Goal: Task Accomplishment & Management: Manage account settings

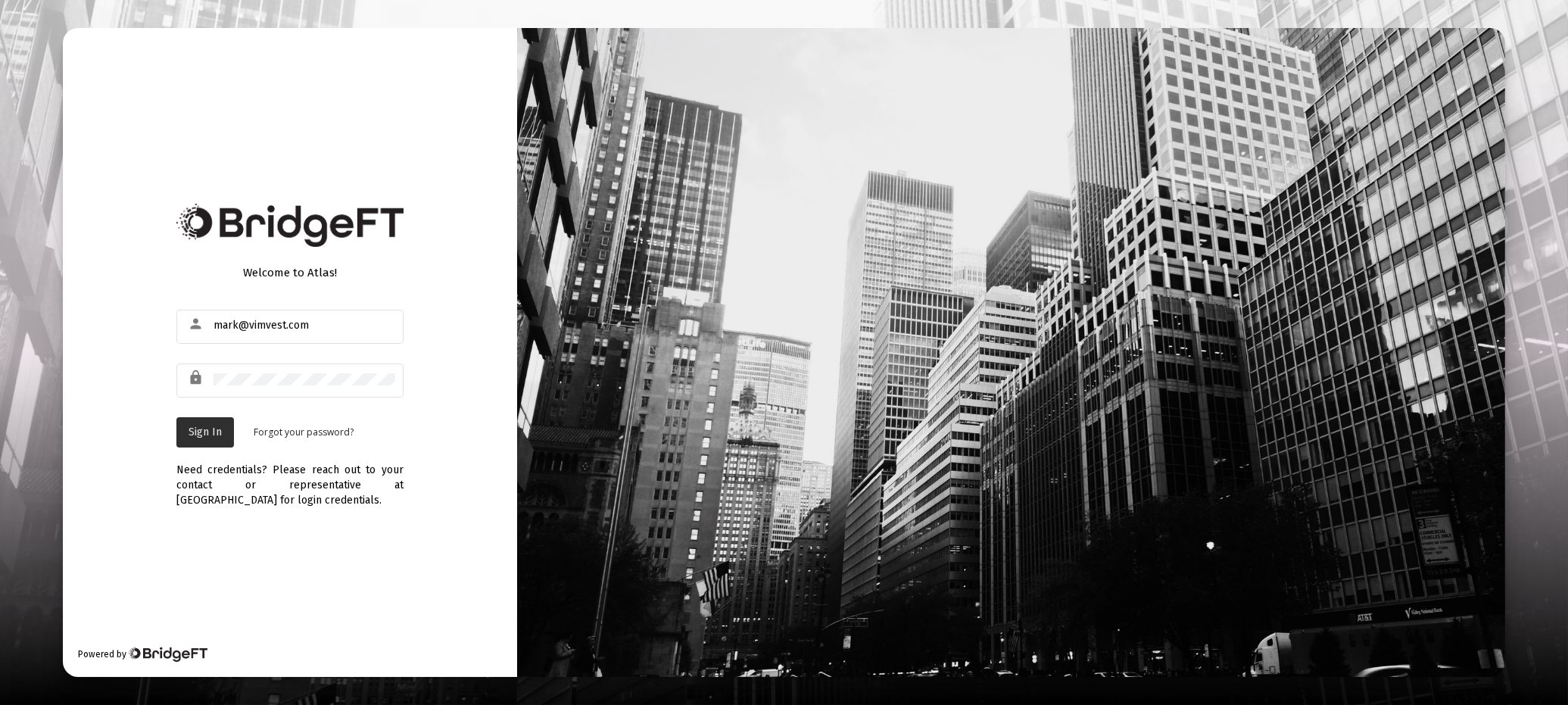
click at [196, 429] on span "Sign In" at bounding box center [205, 432] width 34 height 13
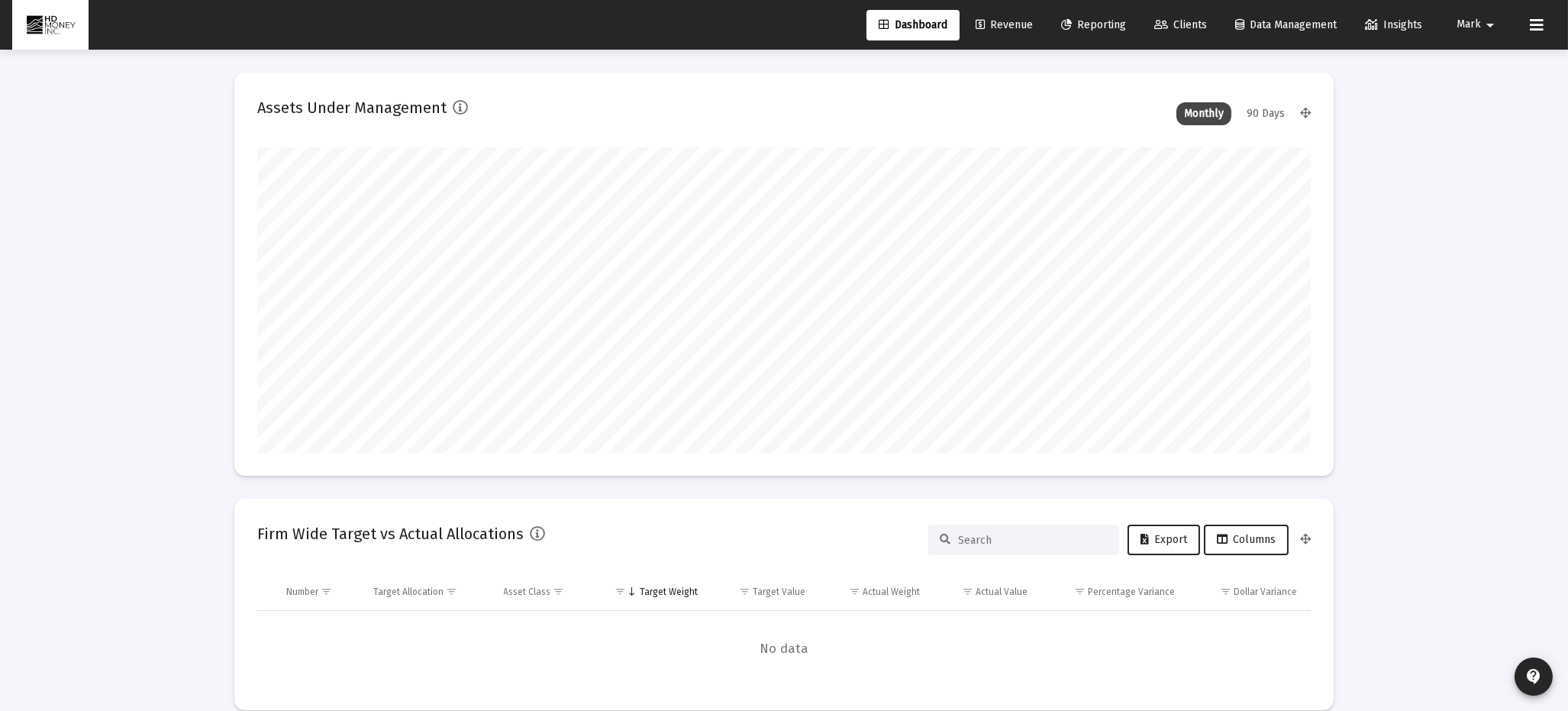
scroll to position [306, 566]
type input "[DATE]"
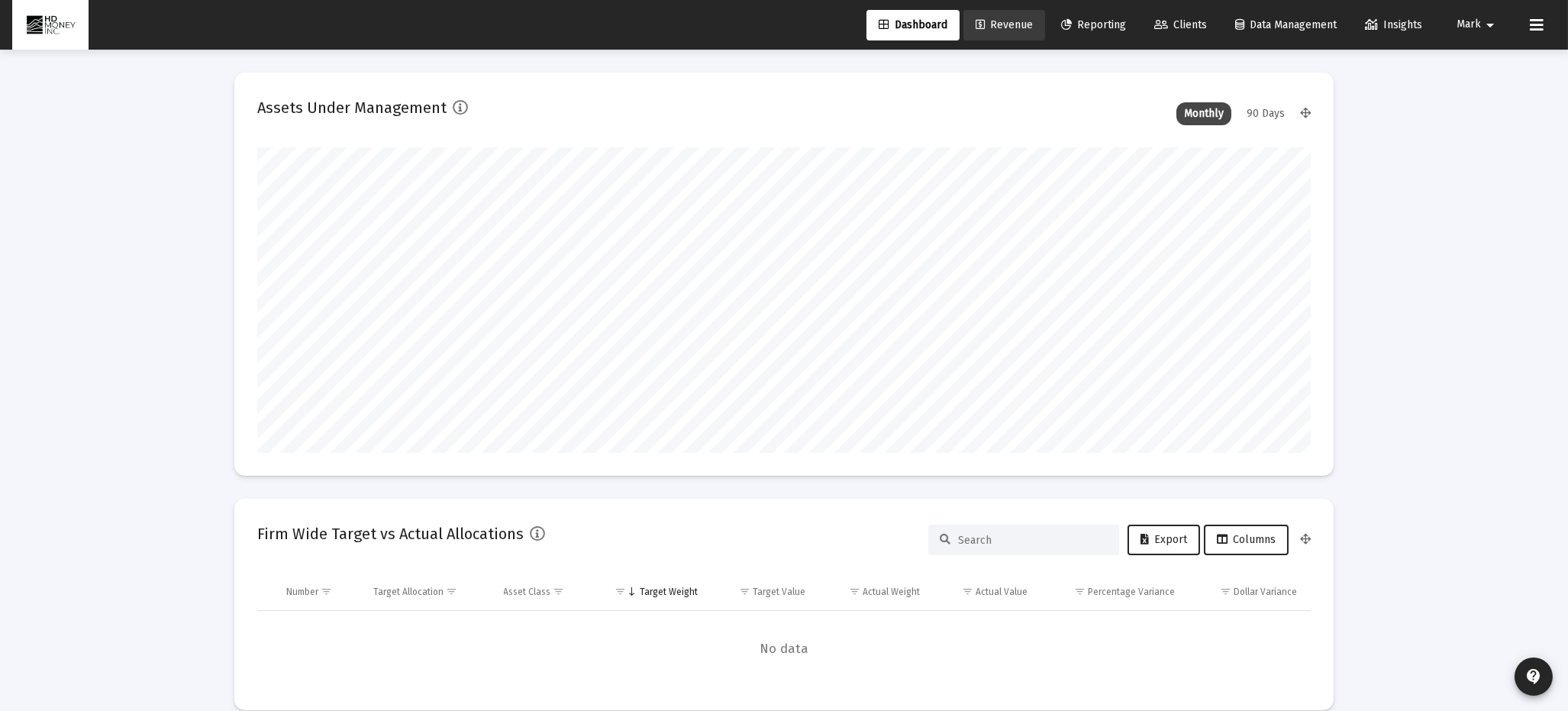
click at [999, 23] on span "Revenue" at bounding box center [1004, 25] width 58 height 13
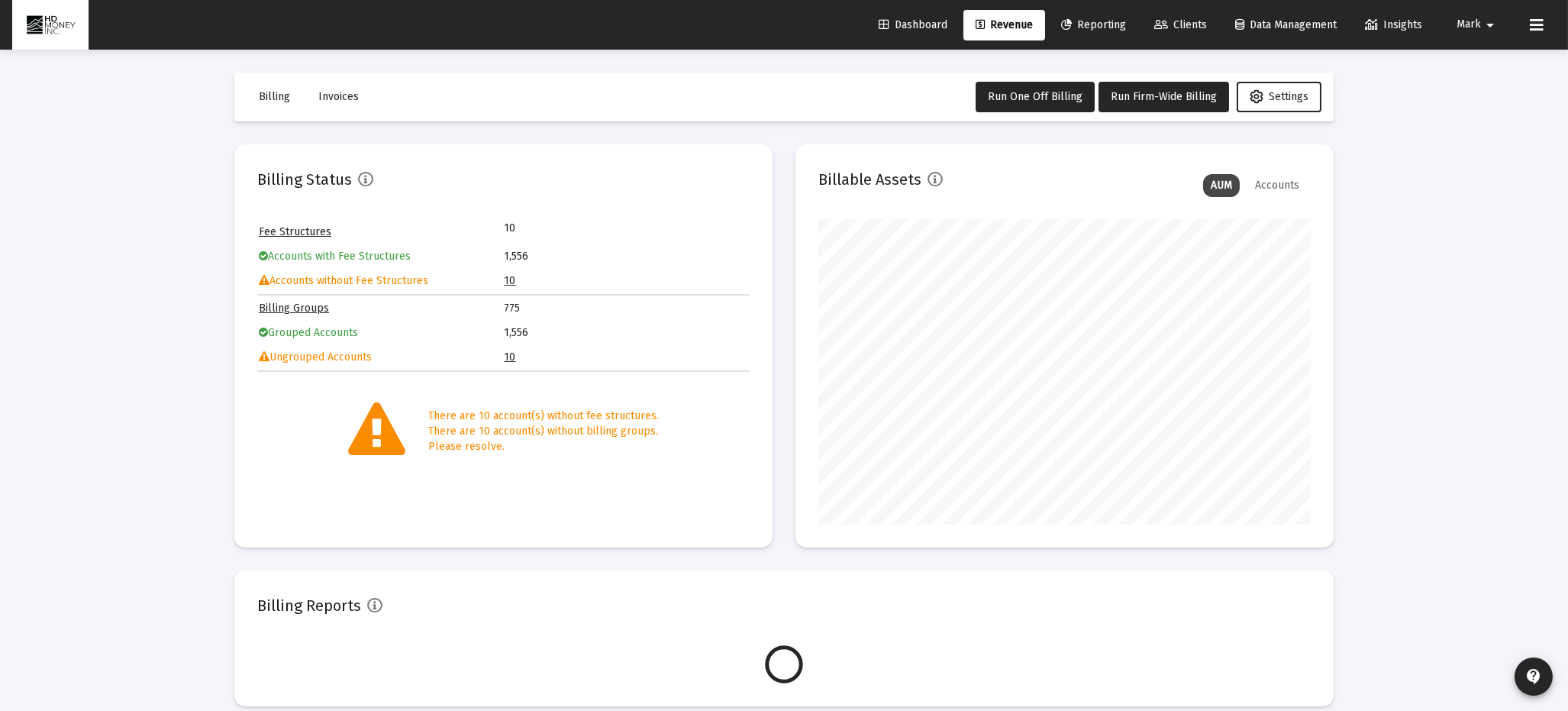
scroll to position [306, 492]
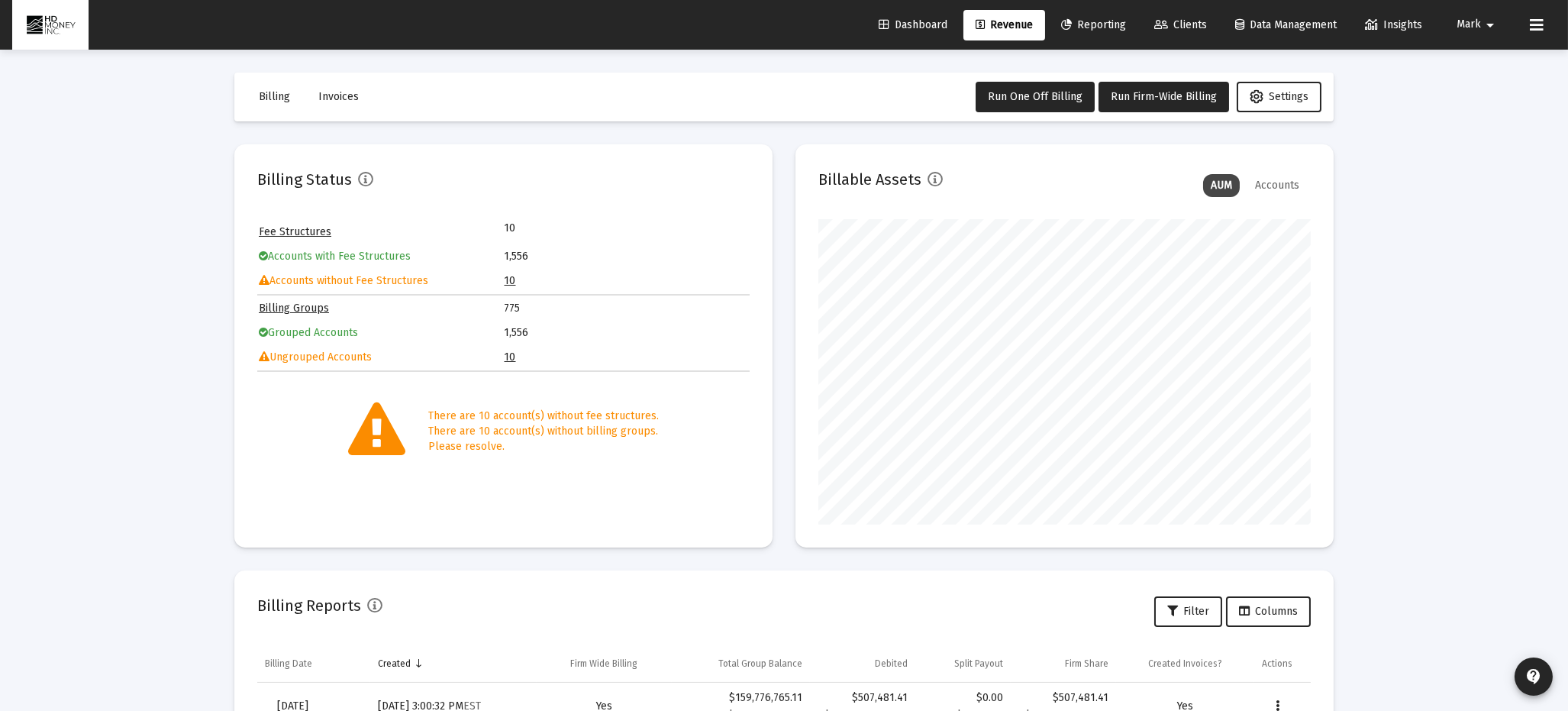
click at [508, 354] on link "10" at bounding box center [510, 357] width 12 height 13
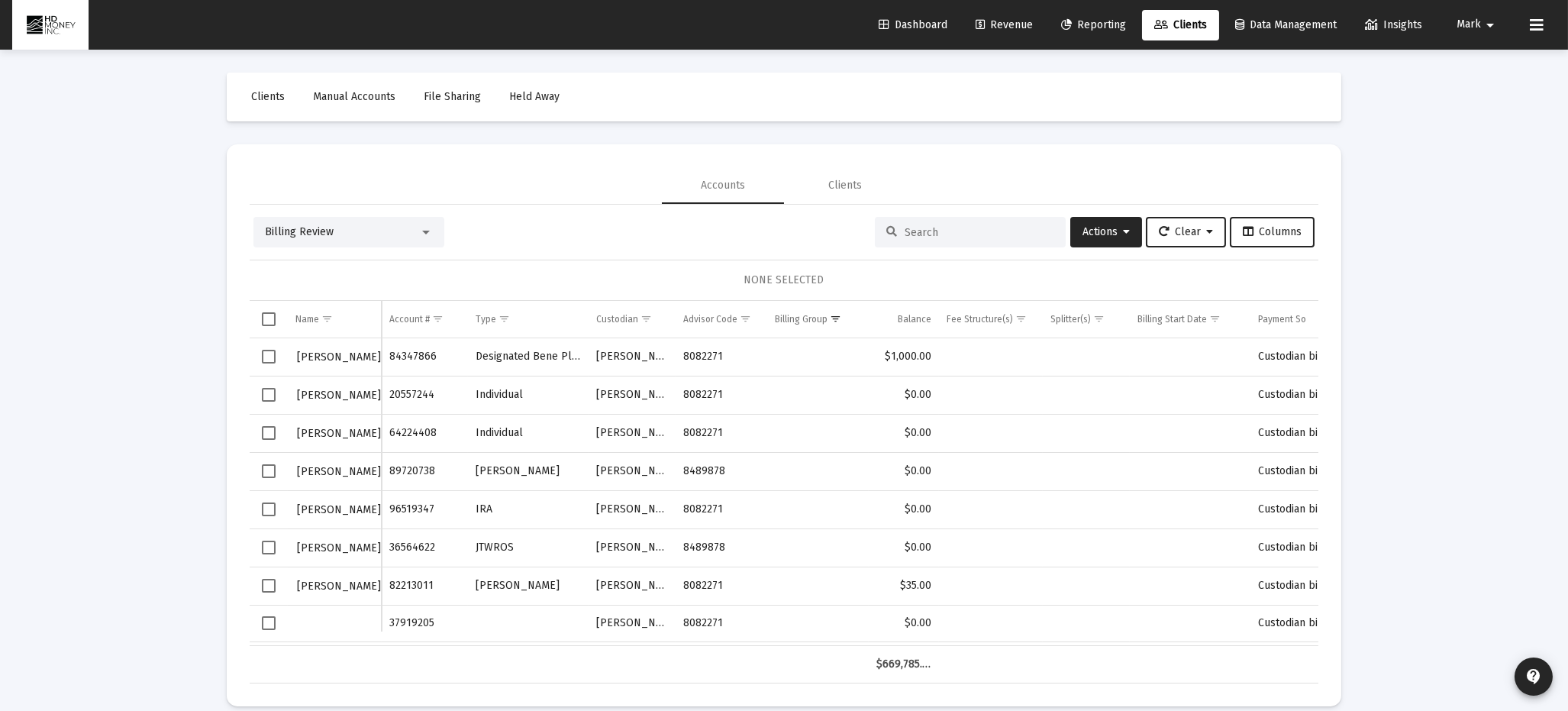
click at [1464, 192] on div "Loading... Clients Manual Accounts File Sharing Held Away Accounts Clients Bill…" at bounding box center [784, 364] width 1568 height 729
